Goal: Information Seeking & Learning: Check status

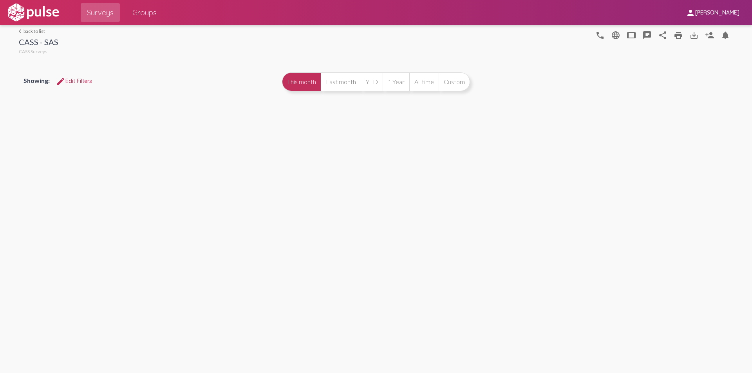
click at [308, 86] on button "This month" at bounding box center [301, 81] width 39 height 19
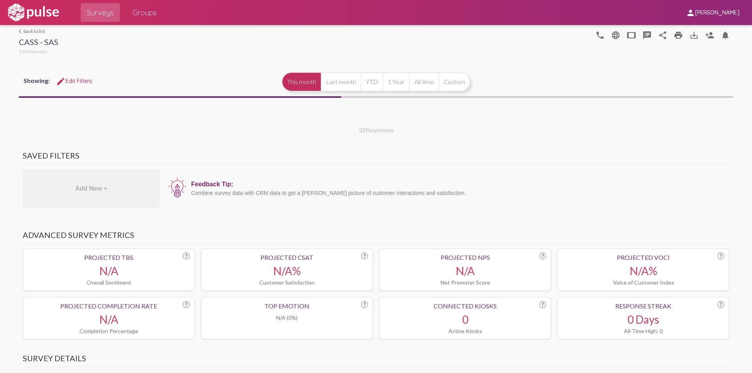
click at [22, 31] on link "arrow_back_ios back to list" at bounding box center [39, 31] width 40 height 6
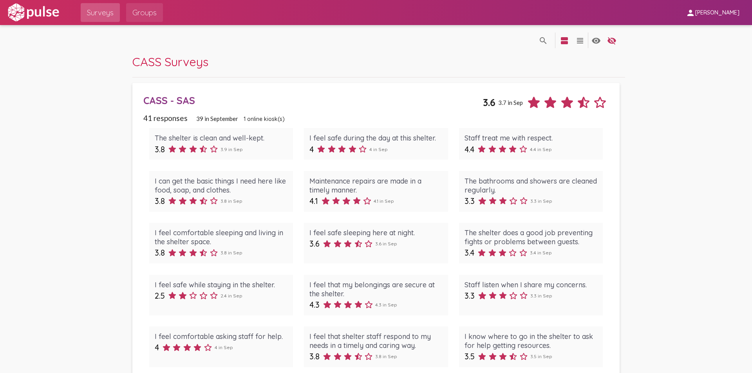
click at [147, 14] on span "Groups" at bounding box center [144, 12] width 24 height 14
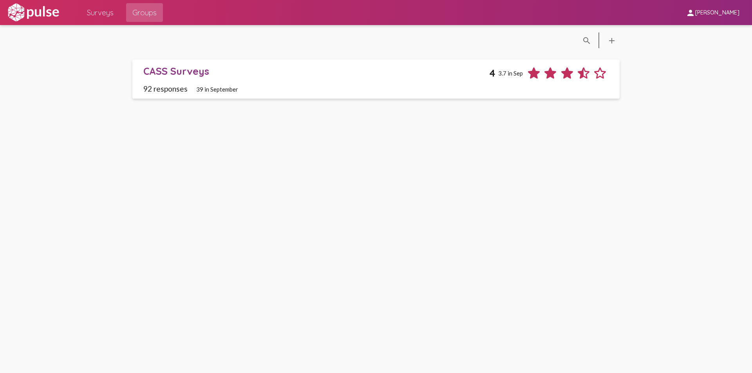
click at [196, 77] on div "CASS Surveys" at bounding box center [315, 71] width 345 height 12
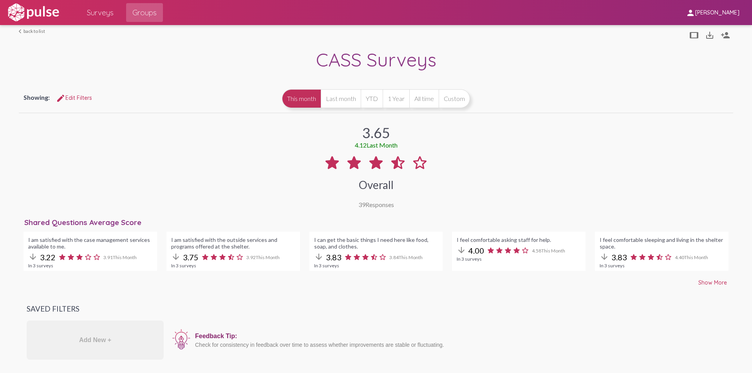
click at [30, 29] on link "arrow_back_ios back to list" at bounding box center [32, 31] width 26 height 6
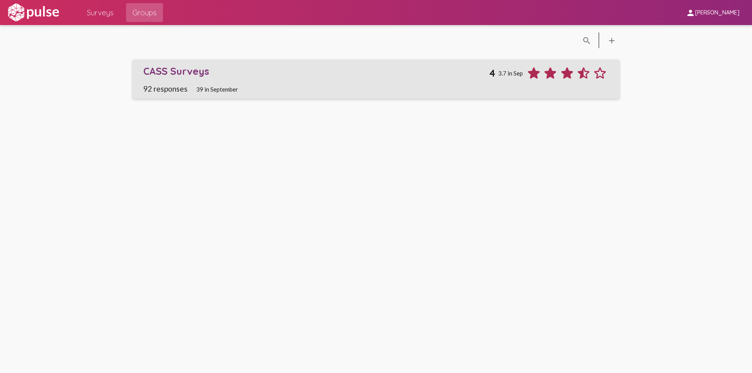
drag, startPoint x: 276, startPoint y: 91, endPoint x: 271, endPoint y: 90, distance: 5.2
click at [275, 92] on div "92 responses 39 in September" at bounding box center [375, 88] width 465 height 9
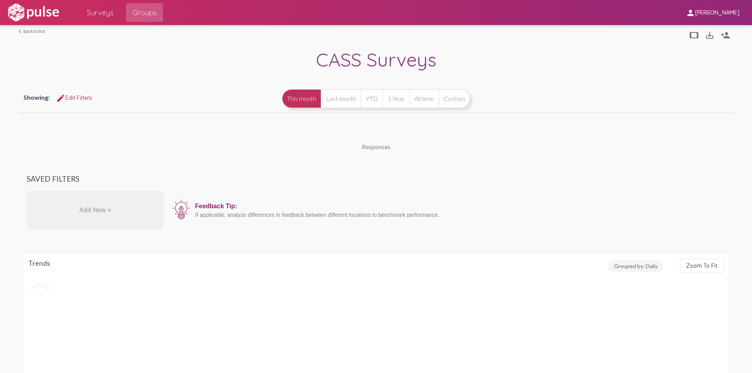
click at [105, 12] on span "Surveys" at bounding box center [100, 12] width 27 height 14
